Goal: Task Accomplishment & Management: Manage account settings

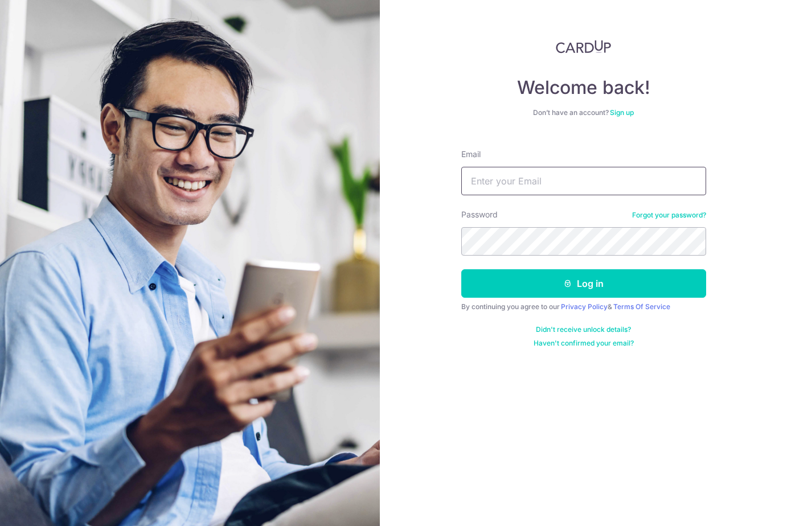
type input "[EMAIL_ADDRESS][DOMAIN_NAME]"
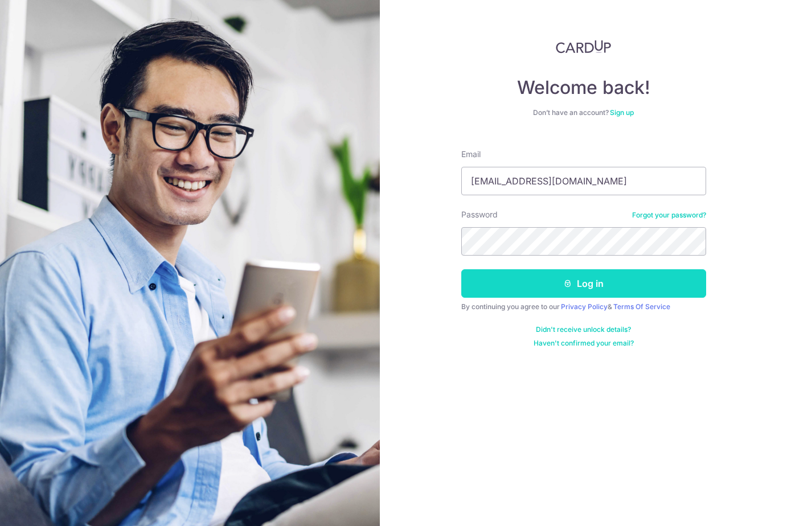
click at [479, 284] on button "Log in" at bounding box center [583, 283] width 245 height 28
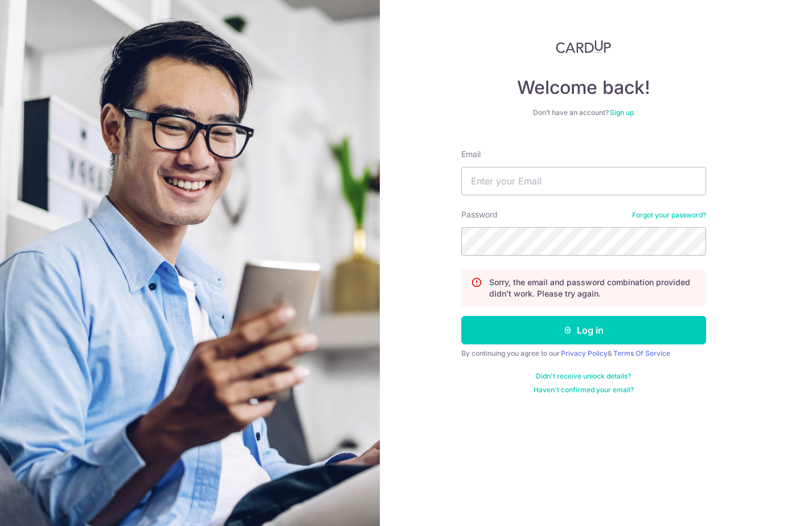
type input "[EMAIL_ADDRESS][DOMAIN_NAME]"
click at [376, 229] on section "Welcome back! Don’t have an account? Sign up Email lukegoldstein@hotmail.com Pa…" at bounding box center [393, 263] width 787 height 526
click at [426, 236] on div "Welcome back! Don’t have an account? Sign up Email lukegoldstein@hotmail.com Pa…" at bounding box center [583, 263] width 407 height 526
click at [461, 316] on button "Log in" at bounding box center [583, 330] width 245 height 28
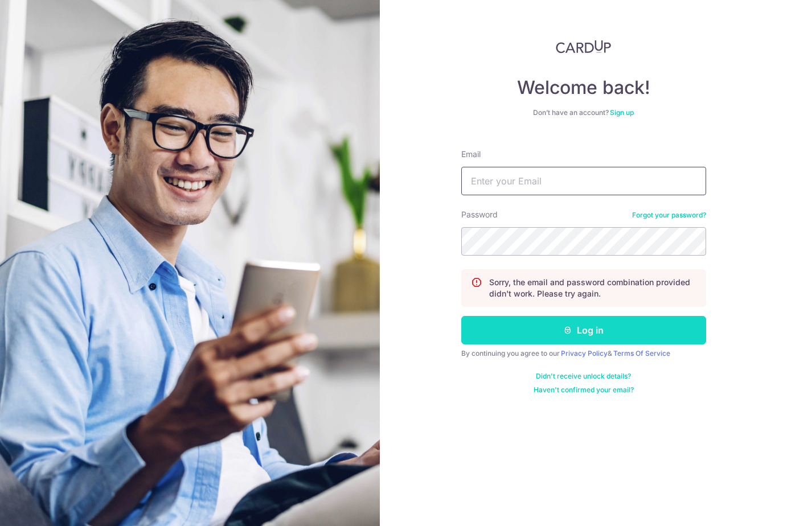
type input "[EMAIL_ADDRESS][DOMAIN_NAME]"
click at [538, 331] on button "Log in" at bounding box center [583, 330] width 245 height 28
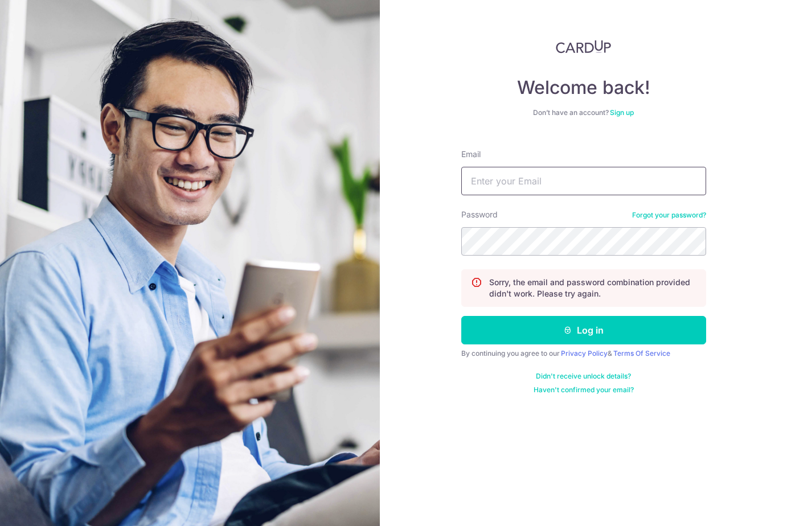
type input "[EMAIL_ADDRESS][DOMAIN_NAME]"
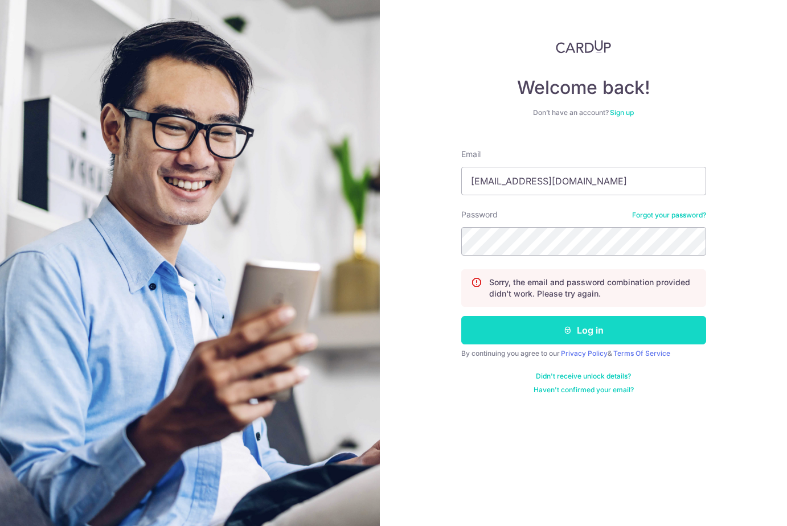
click at [520, 331] on button "Log in" at bounding box center [583, 330] width 245 height 28
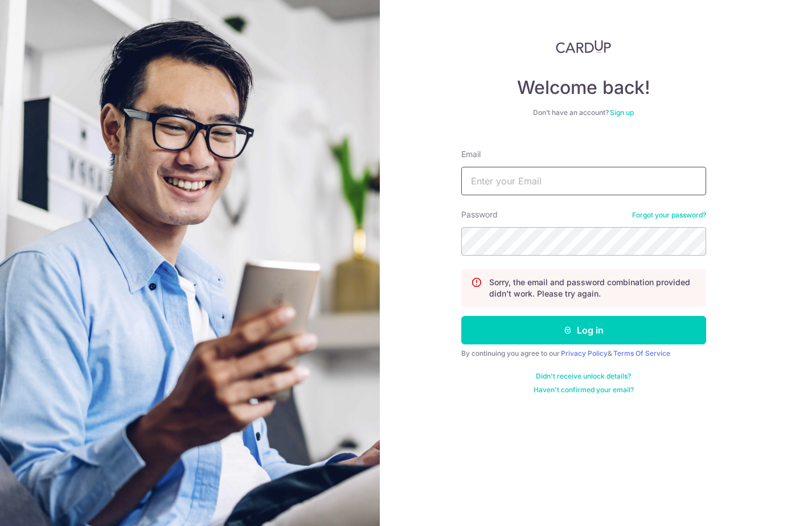
type input "[EMAIL_ADDRESS][DOMAIN_NAME]"
click at [645, 216] on link "Forgot your password?" at bounding box center [669, 215] width 74 height 9
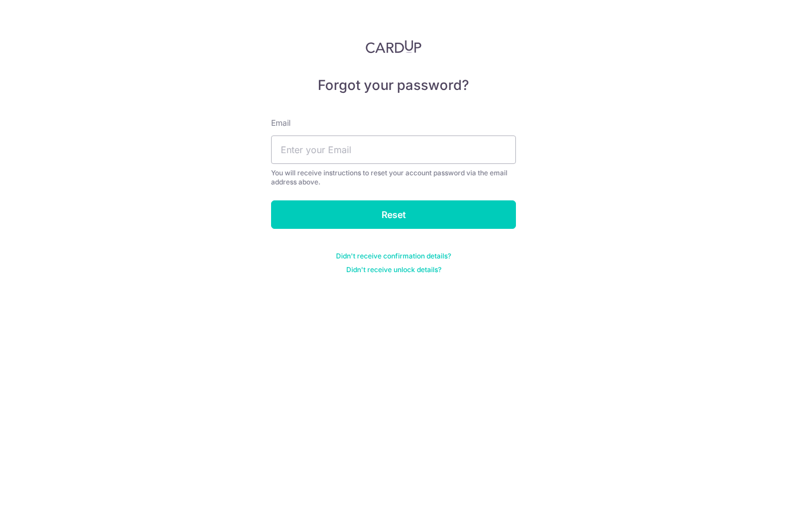
click at [312, 135] on div "Email You will receive instructions to reset your account password via the emai…" at bounding box center [393, 151] width 245 height 69
click at [315, 148] on input "text" at bounding box center [393, 149] width 245 height 28
type input "[EMAIL_ADDRESS][DOMAIN_NAME]"
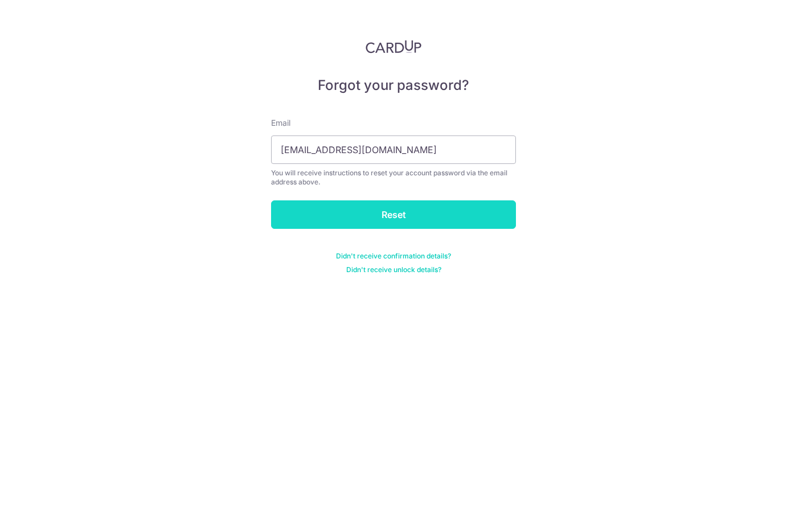
click at [380, 215] on input "Reset" at bounding box center [393, 214] width 245 height 28
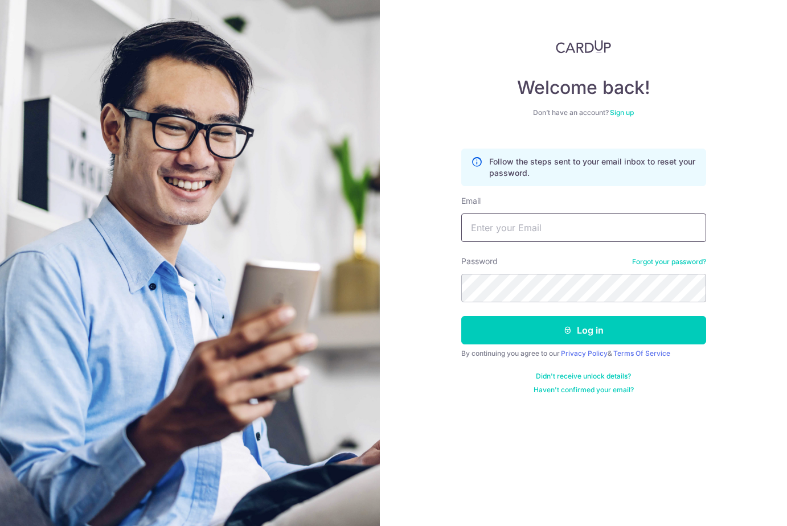
type input "[EMAIL_ADDRESS][DOMAIN_NAME]"
click at [401, 96] on div "Welcome back! Don’t have an account? Sign up Follow the steps sent to your emai…" at bounding box center [583, 263] width 407 height 526
click at [356, 208] on section "Welcome back! Don’t have an account? Sign up Follow the steps sent to your emai…" at bounding box center [393, 263] width 787 height 526
click at [461, 316] on button "Log in" at bounding box center [583, 330] width 245 height 28
